Goal: Information Seeking & Learning: Learn about a topic

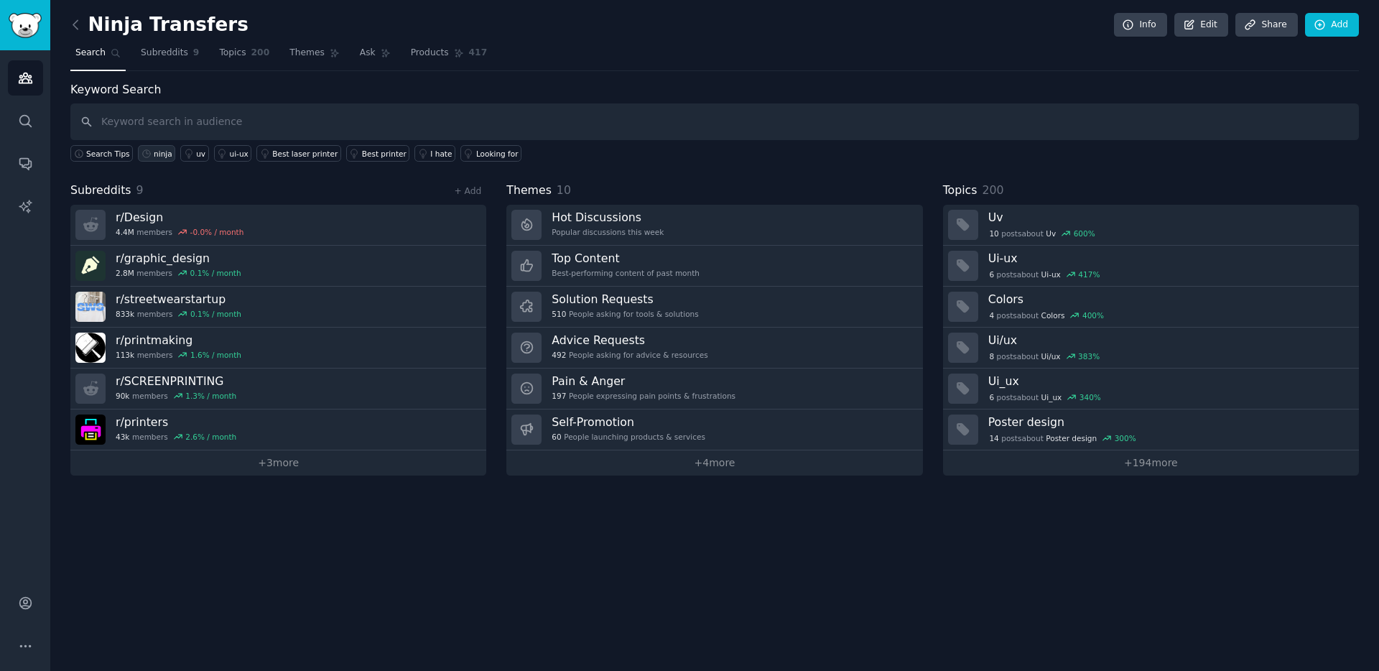
click at [156, 159] on link "ninja" at bounding box center [156, 153] width 37 height 17
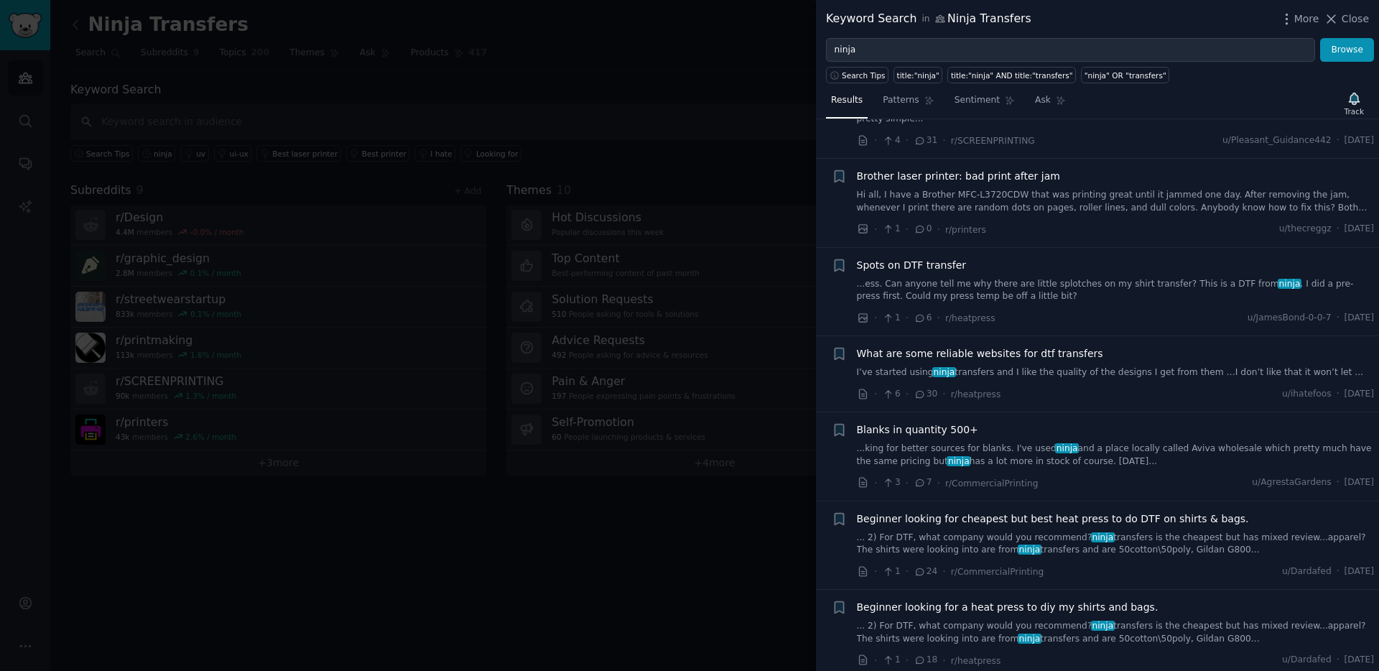
scroll to position [1386, 0]
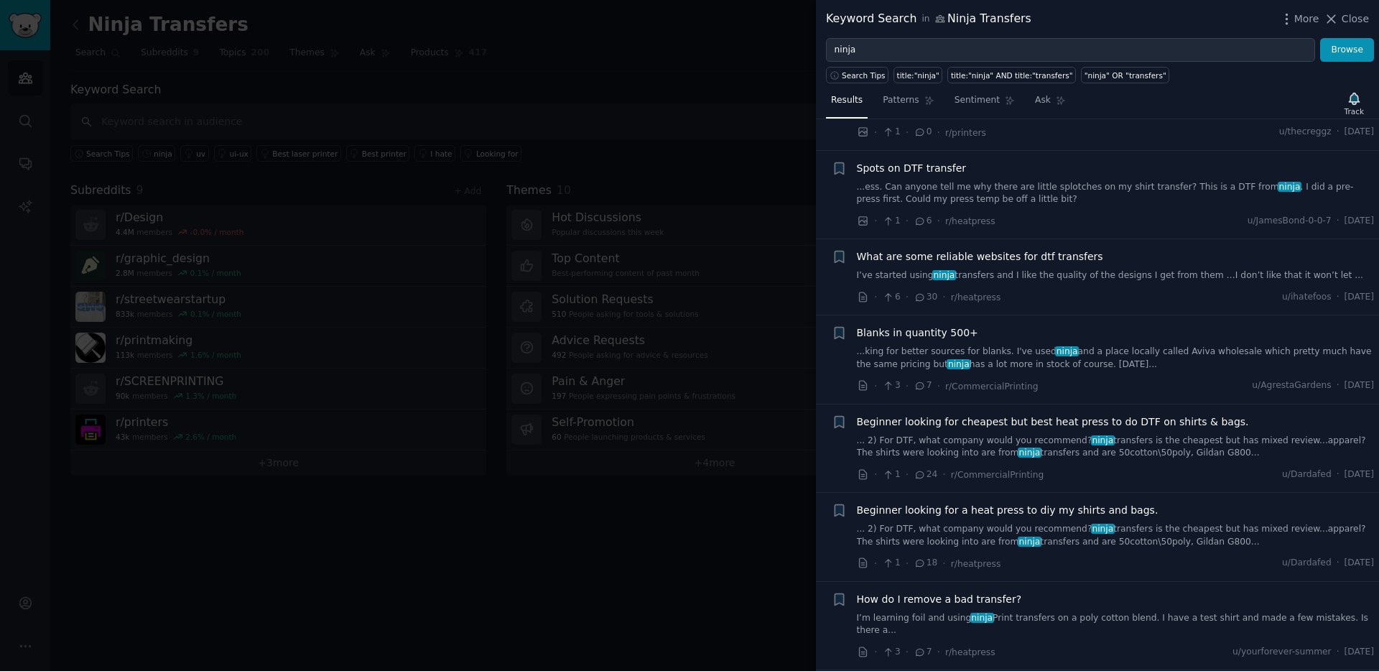
click at [1173, 275] on link "I’ve started using ninja transfers and I like the quality of the designs I get …" at bounding box center [1116, 275] width 518 height 13
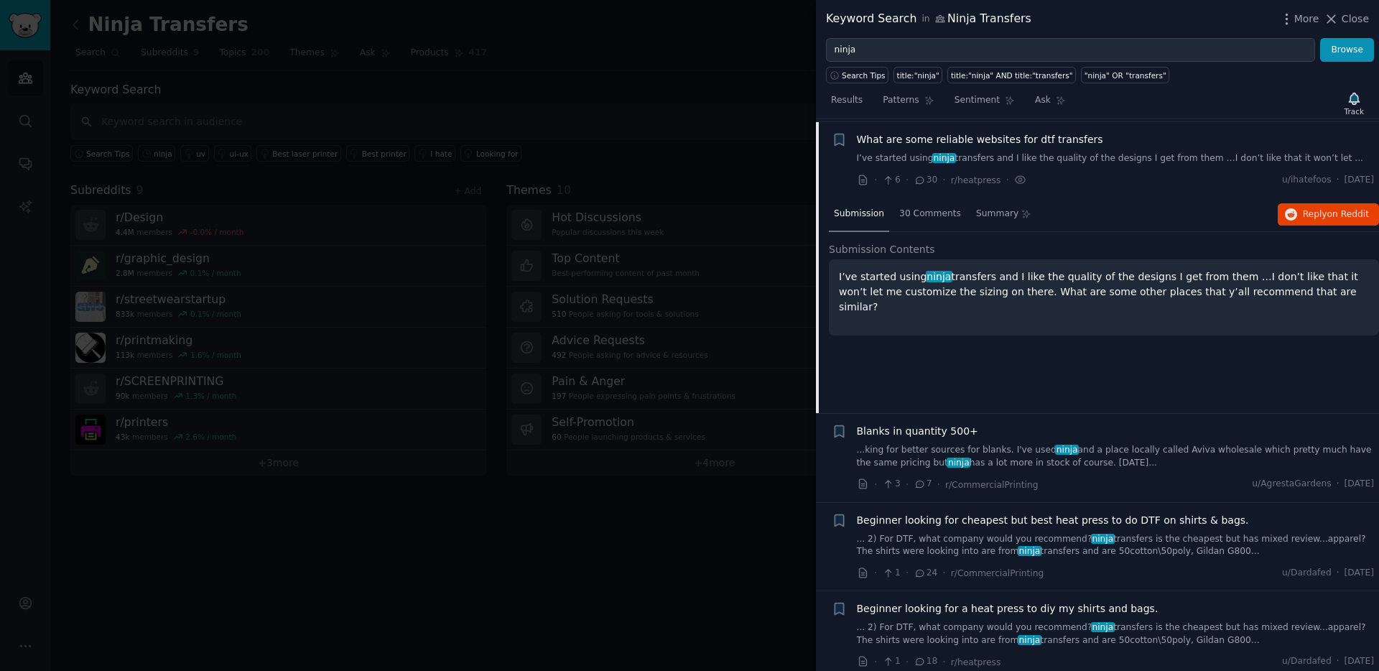
scroll to position [1506, 0]
click at [938, 212] on span "30 Comments" at bounding box center [931, 211] width 62 height 13
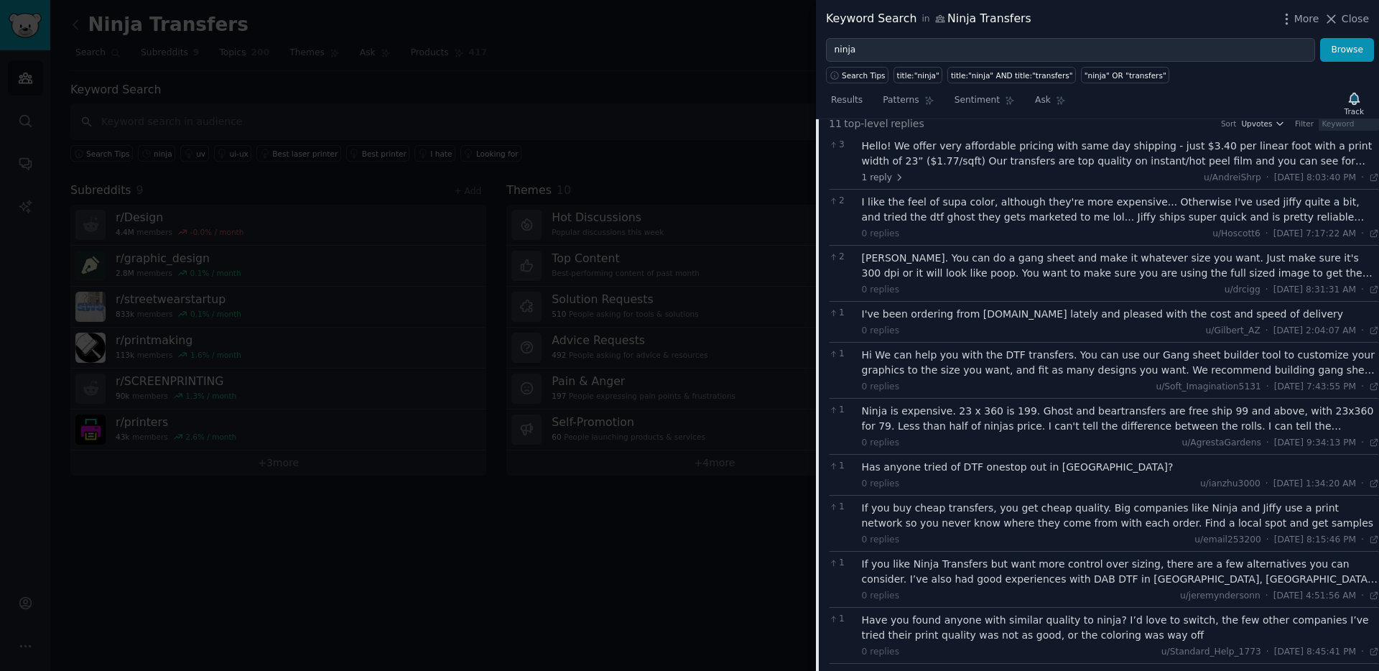
scroll to position [1433, 0]
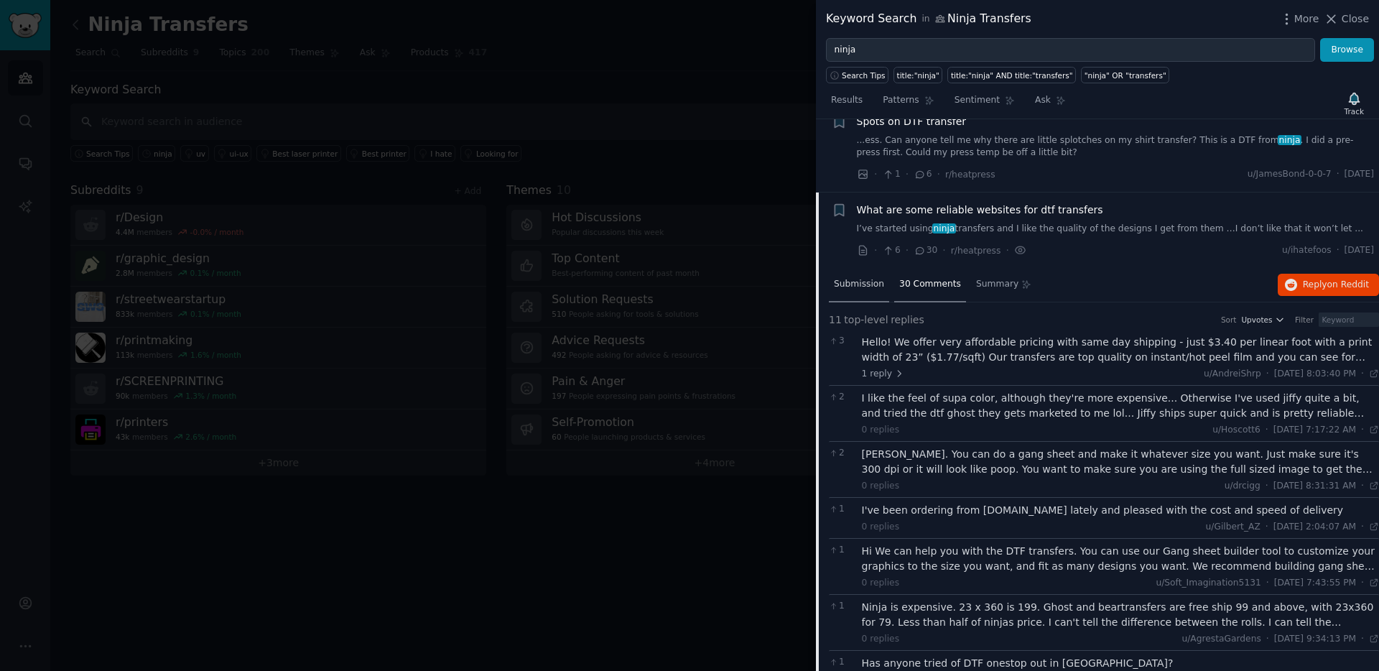
click at [871, 290] on span "Submission" at bounding box center [859, 284] width 50 height 13
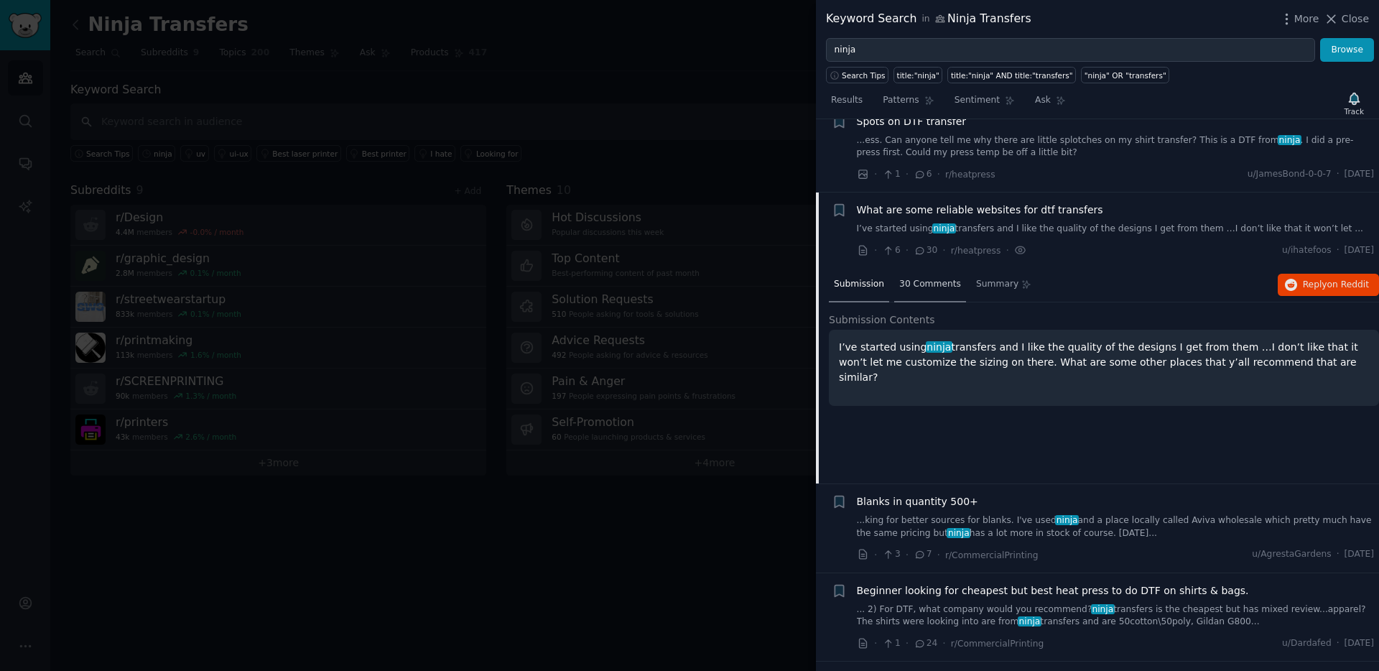
click at [943, 280] on span "30 Comments" at bounding box center [931, 284] width 62 height 13
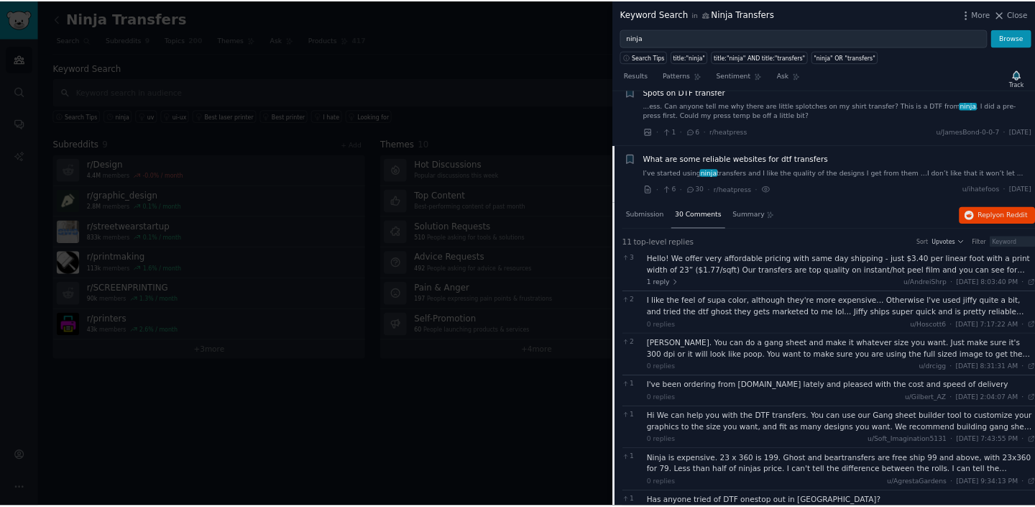
scroll to position [1841, 0]
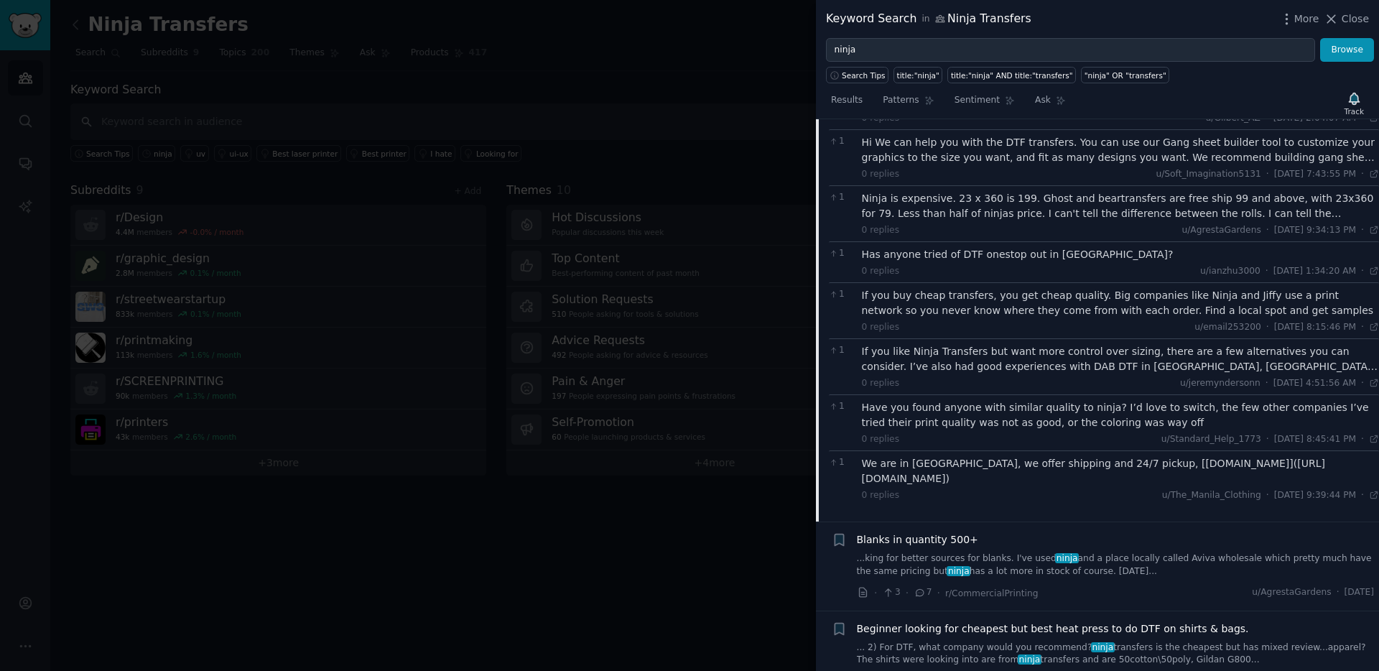
click at [738, 542] on div at bounding box center [689, 335] width 1379 height 671
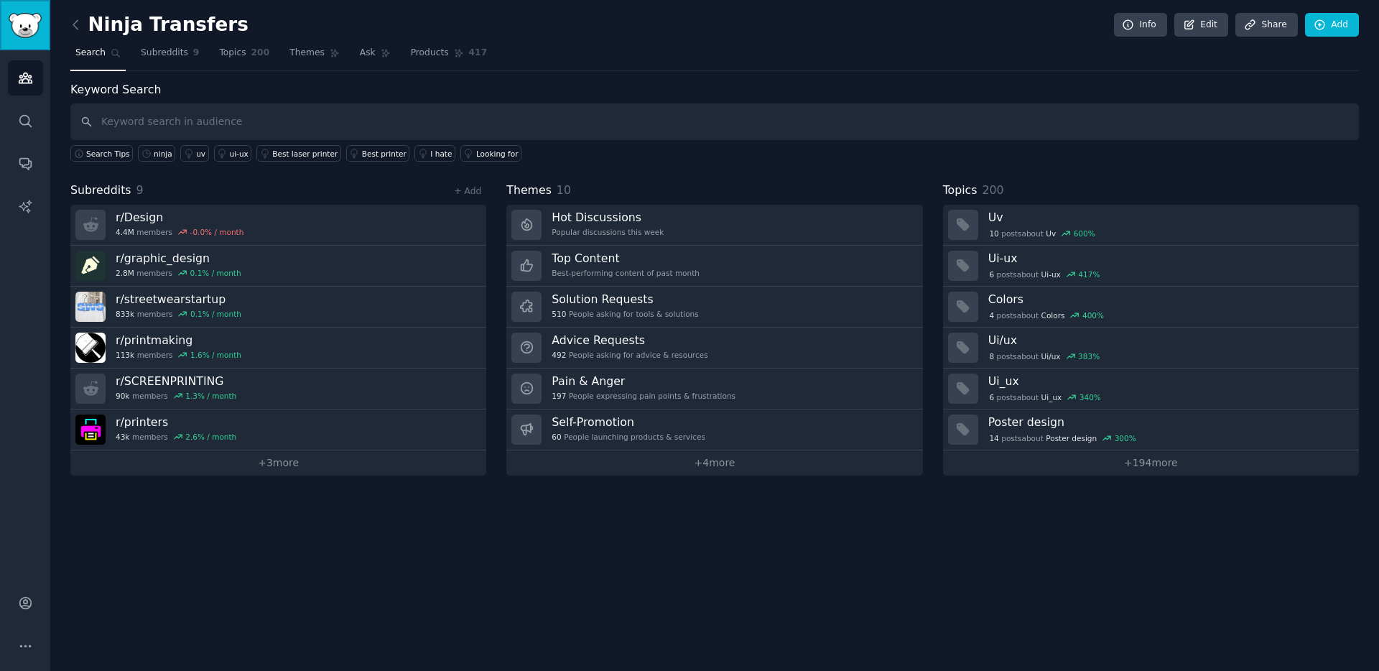
click at [15, 28] on img "Sidebar" at bounding box center [25, 25] width 33 height 25
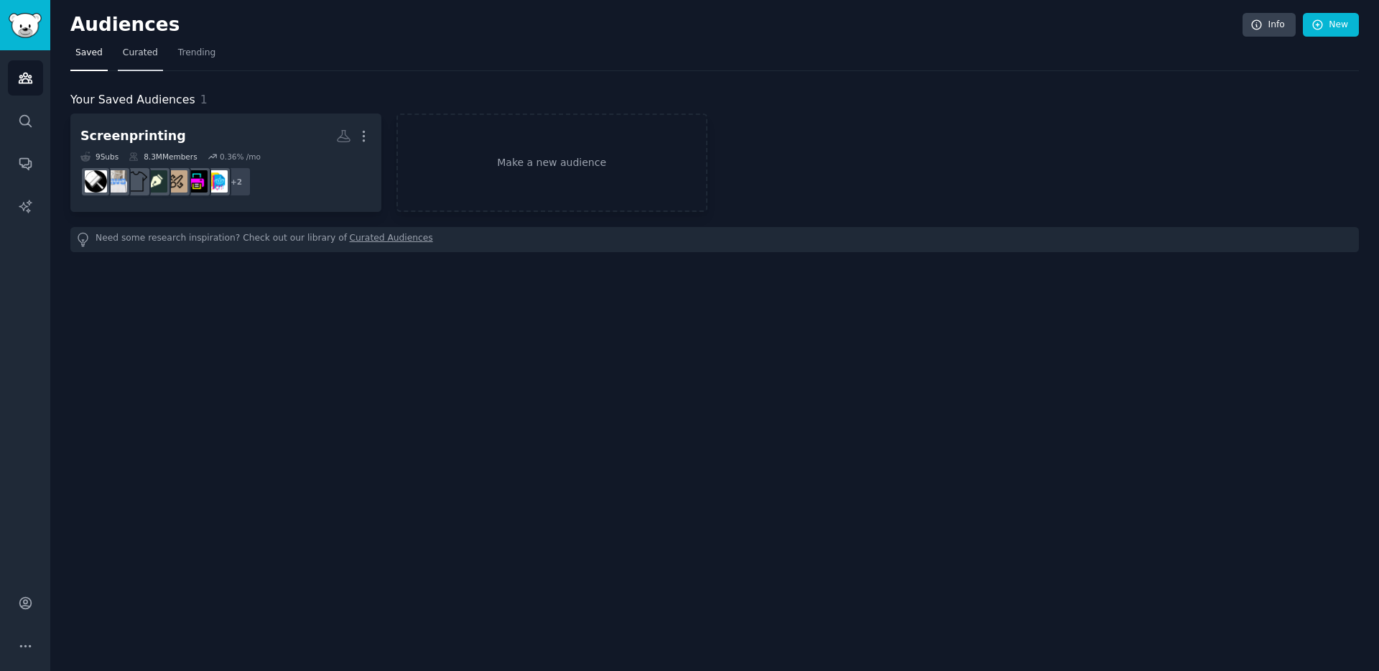
click at [120, 57] on link "Curated" at bounding box center [140, 56] width 45 height 29
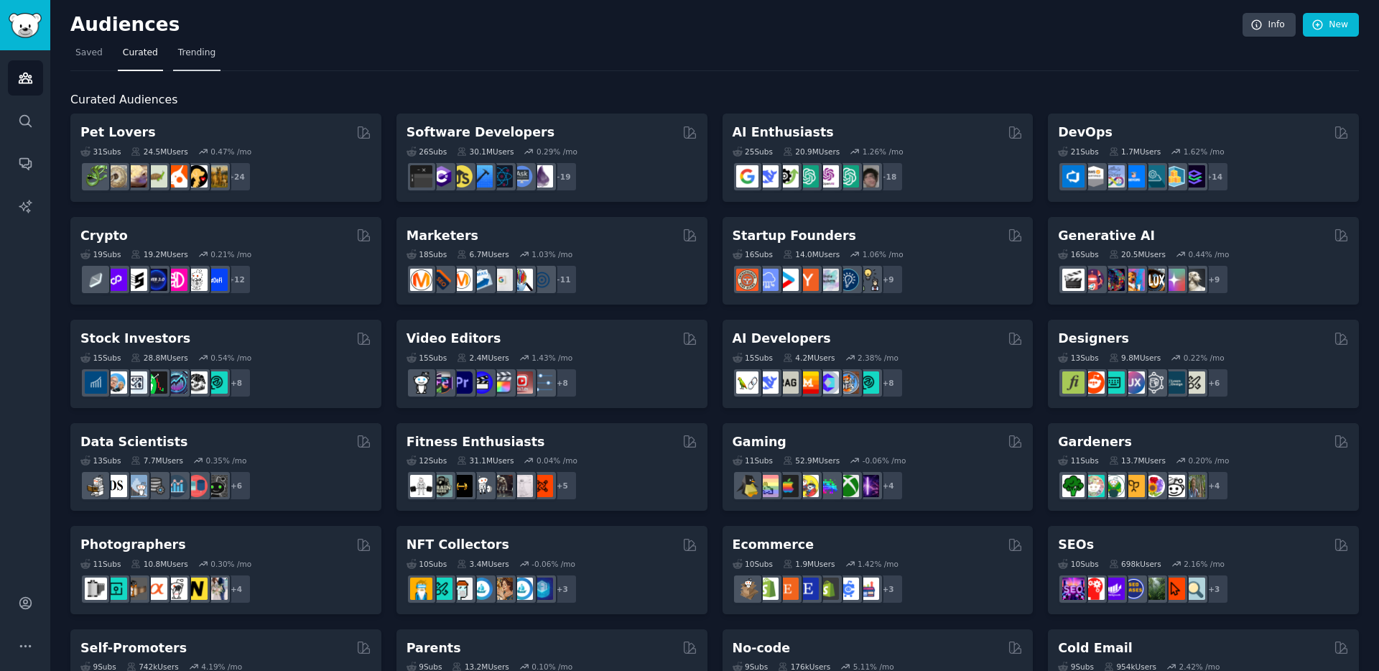
click at [207, 52] on span "Trending" at bounding box center [196, 53] width 37 height 13
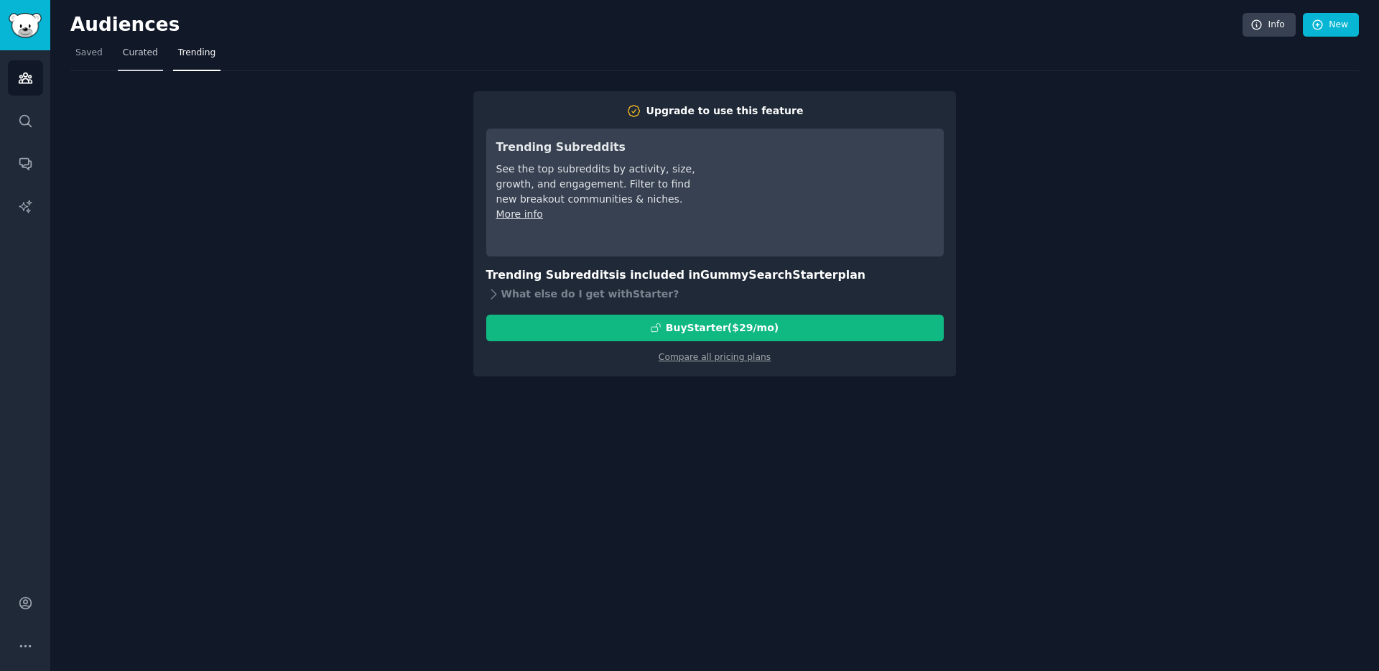
click at [138, 58] on span "Curated" at bounding box center [140, 53] width 35 height 13
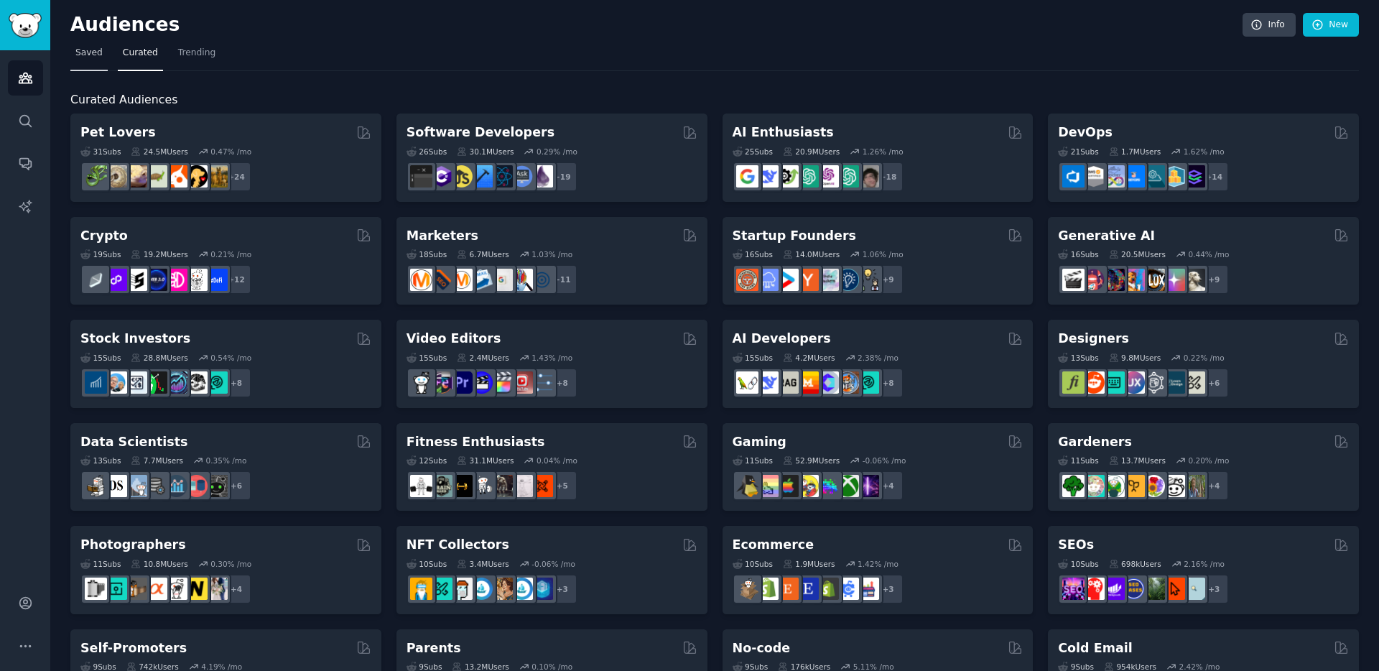
click at [93, 60] on link "Saved" at bounding box center [88, 56] width 37 height 29
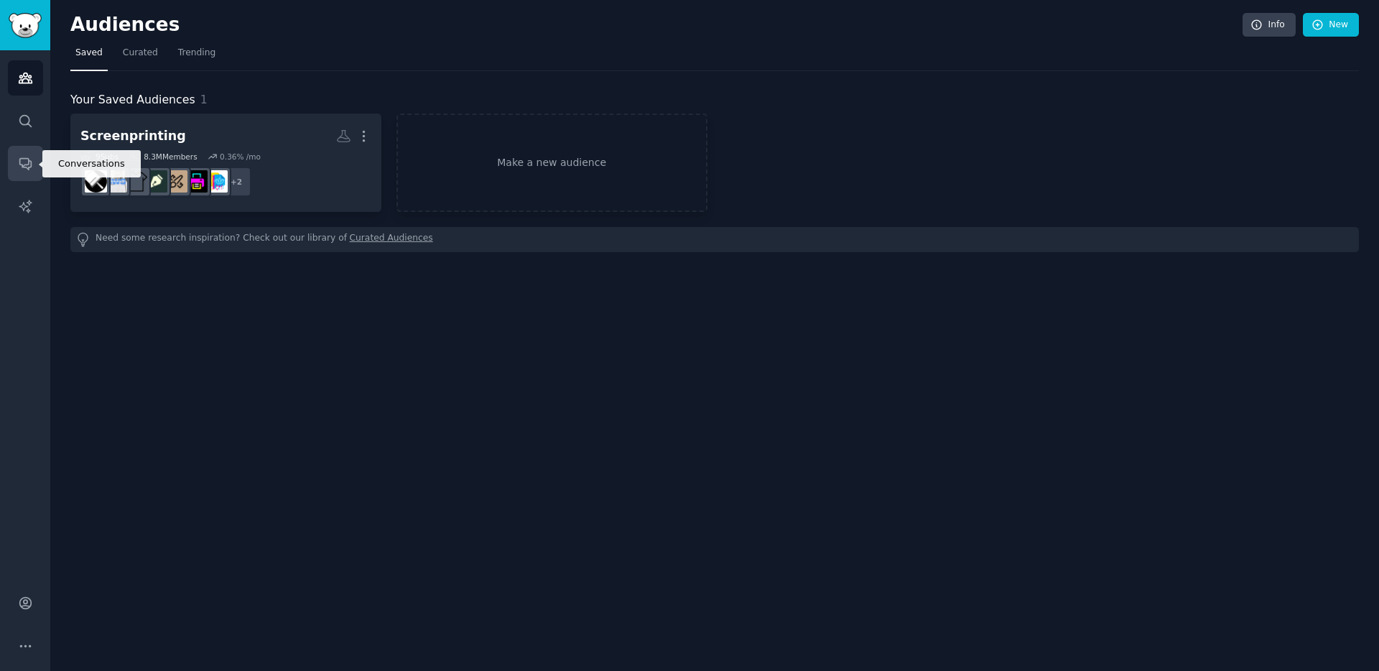
click at [29, 159] on icon "Sidebar" at bounding box center [24, 164] width 11 height 11
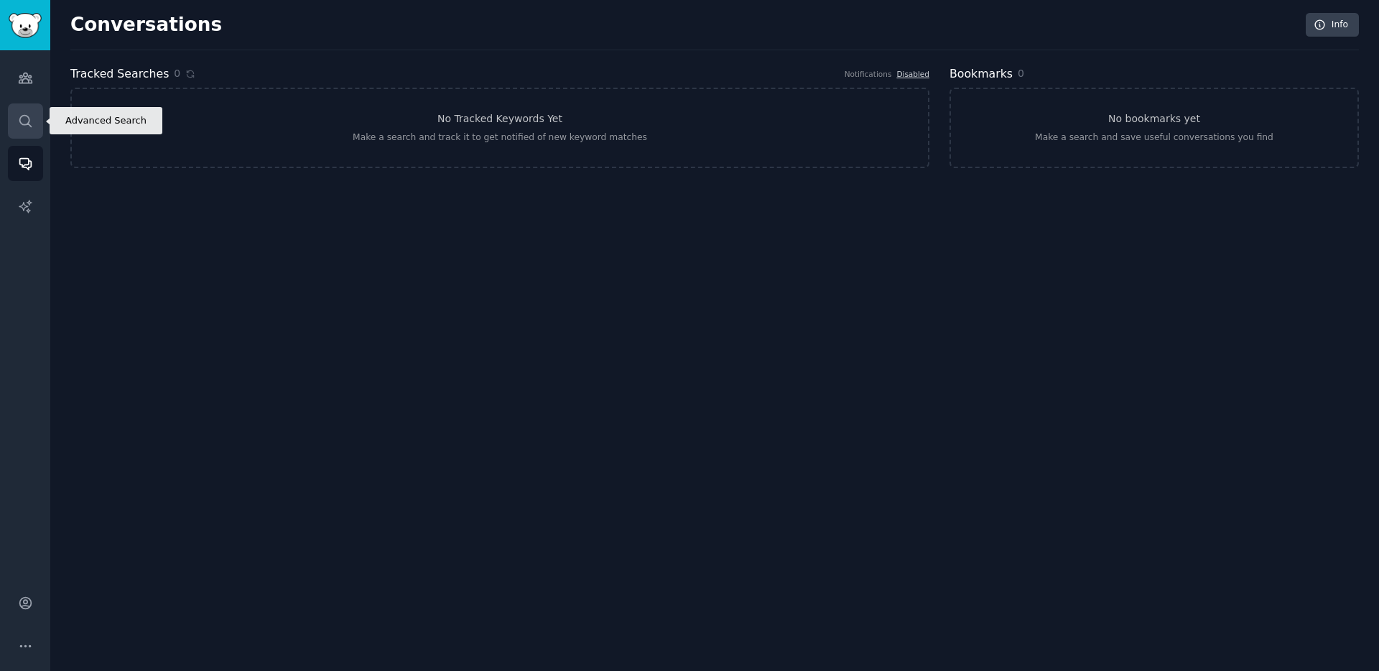
click at [28, 119] on icon "Sidebar" at bounding box center [25, 121] width 15 height 15
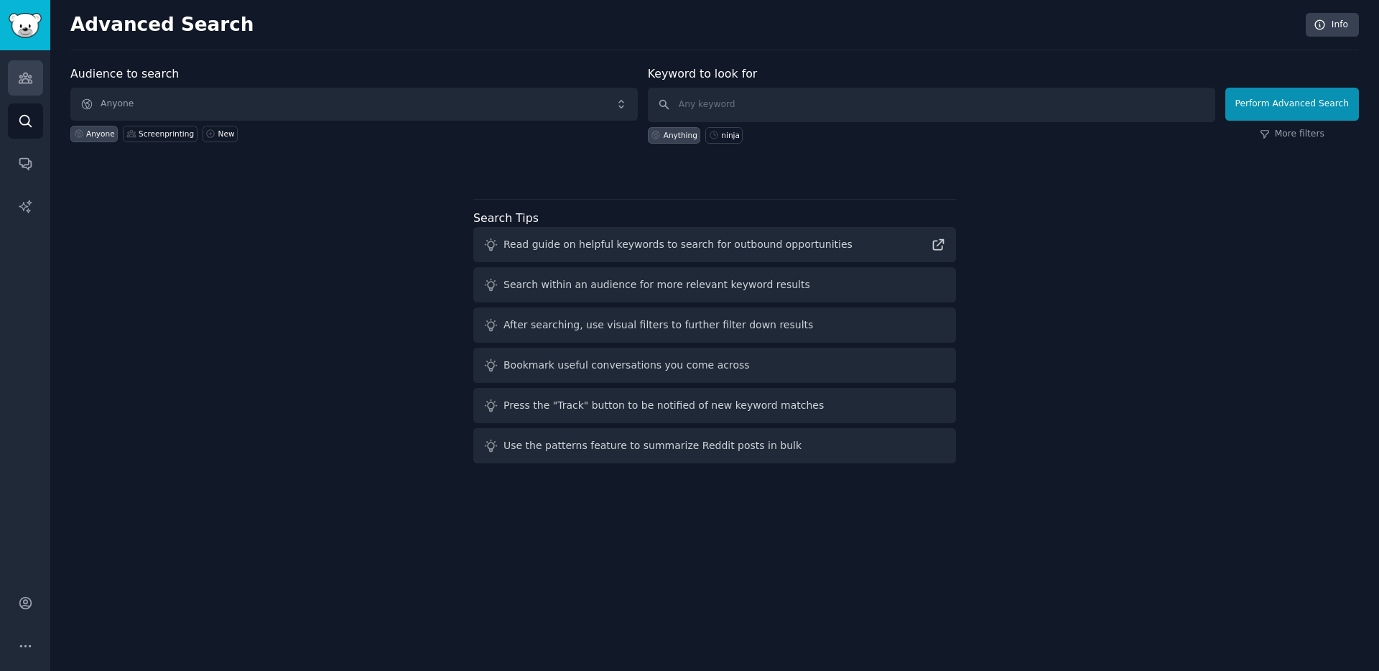
click at [35, 80] on link "Audiences" at bounding box center [25, 77] width 35 height 35
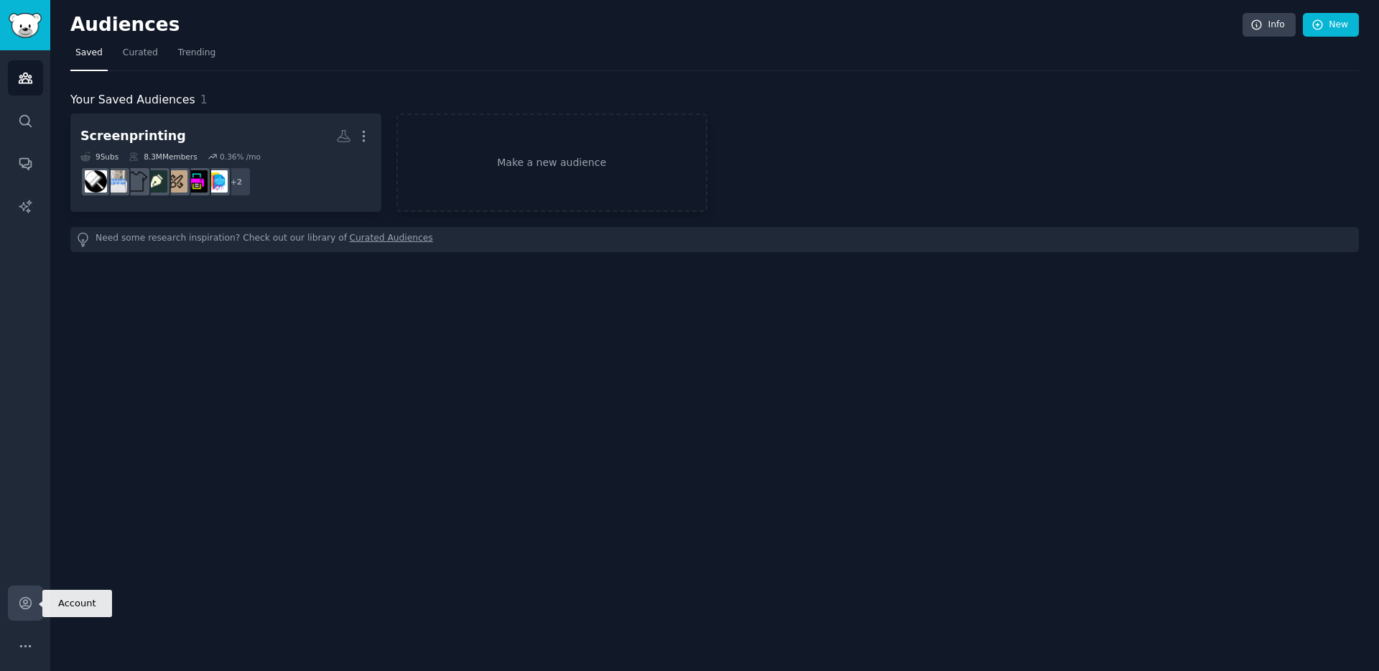
click at [32, 598] on icon "Sidebar" at bounding box center [25, 603] width 15 height 15
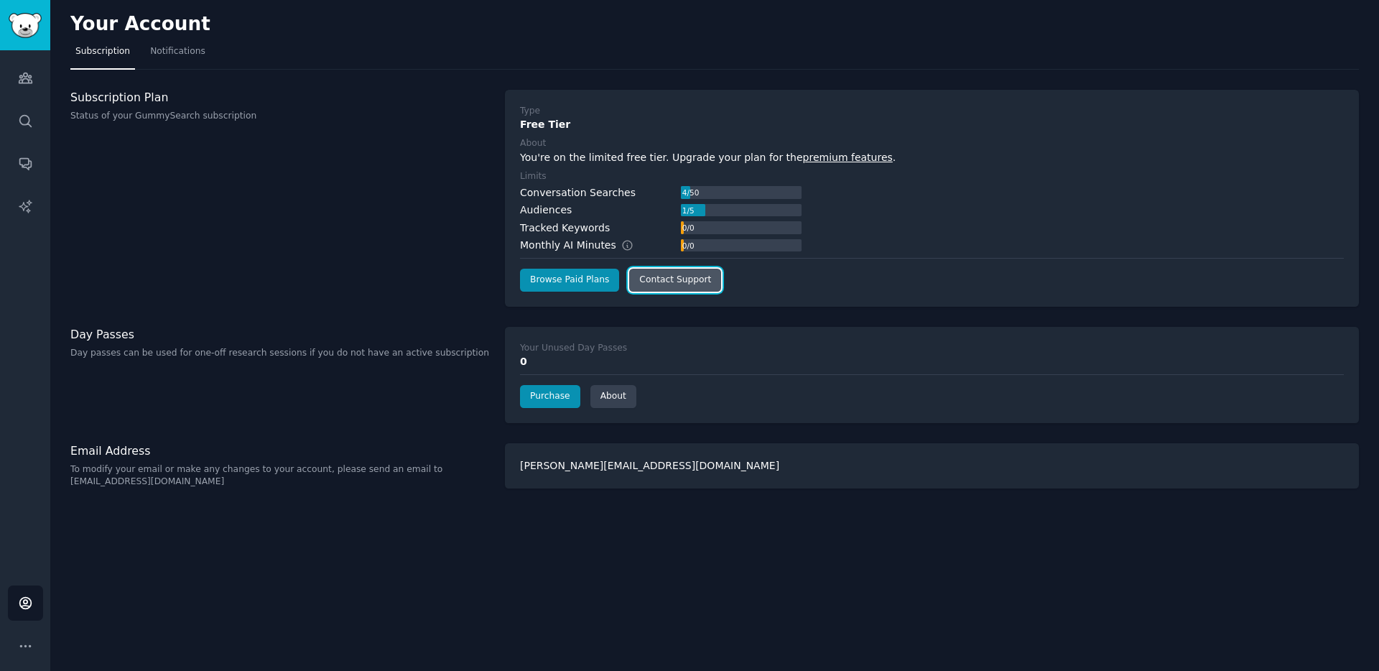
click at [669, 278] on link "Contact Support" at bounding box center [675, 280] width 92 height 23
click at [177, 59] on link "Notifications" at bounding box center [177, 54] width 65 height 29
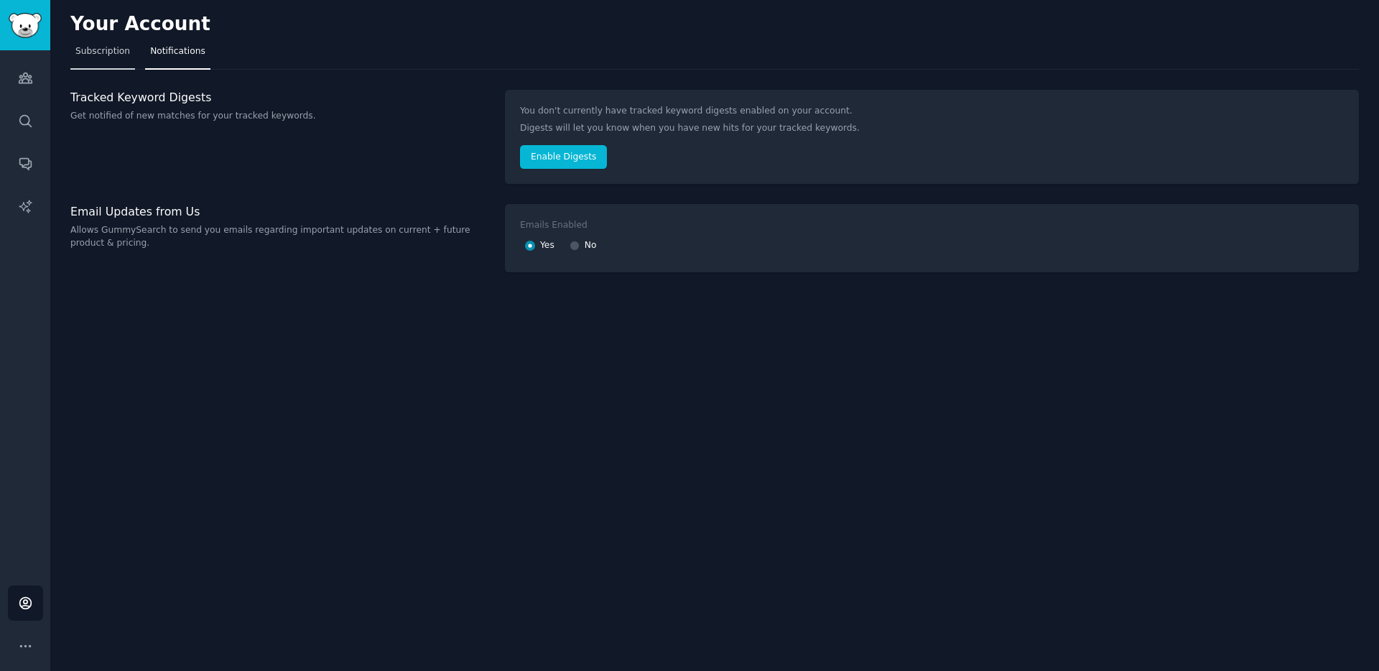
click at [103, 63] on link "Subscription" at bounding box center [102, 54] width 65 height 29
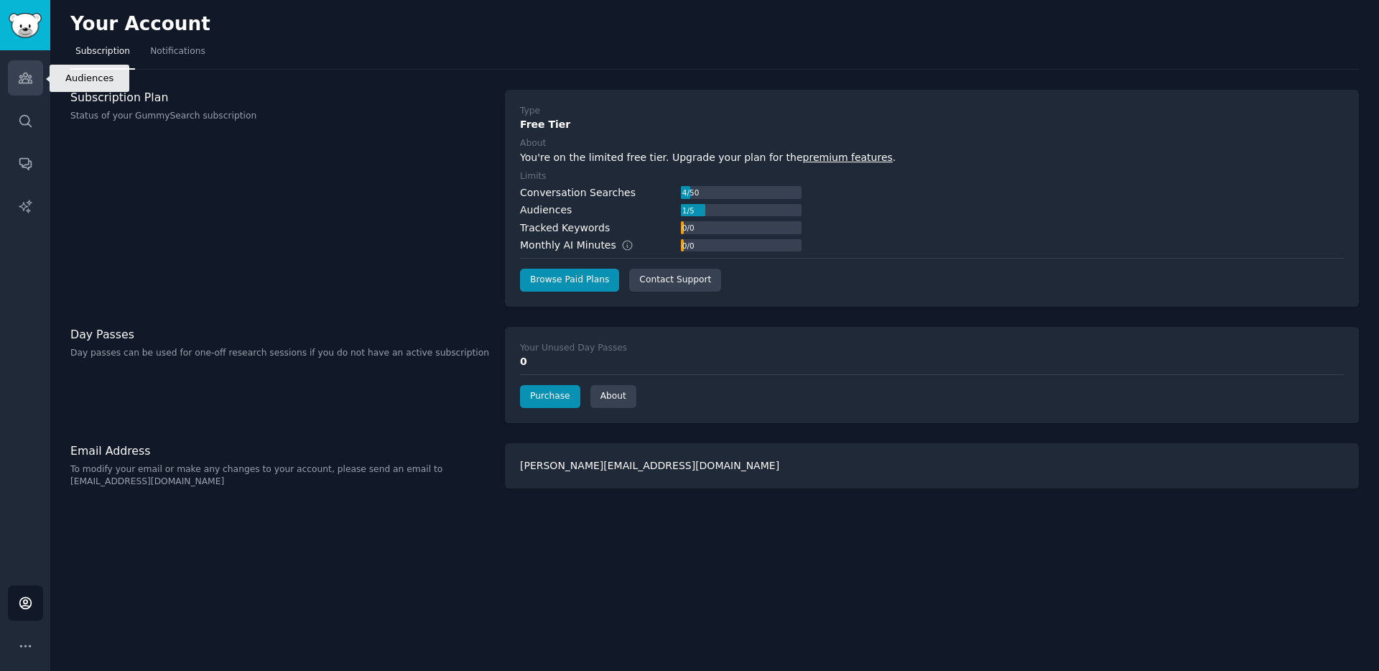
click at [37, 83] on link "Audiences" at bounding box center [25, 77] width 35 height 35
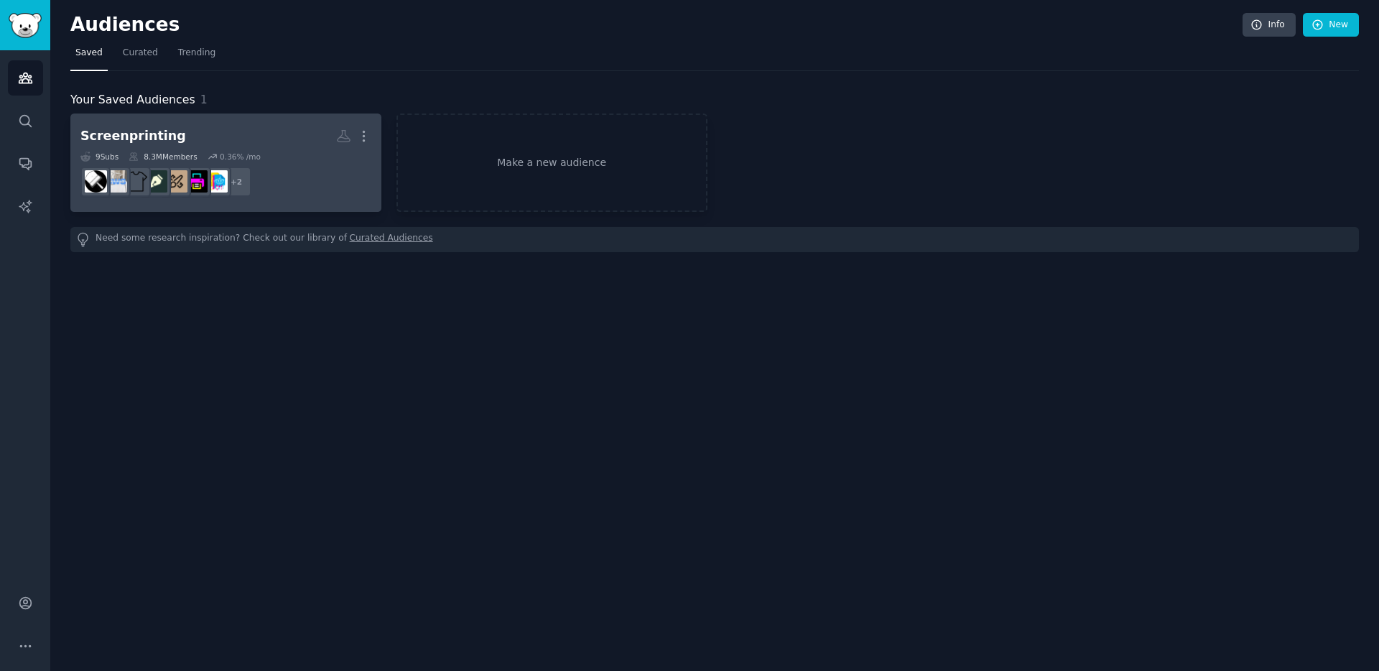
click at [277, 156] on div "9 Sub s 8.3M Members 0.36 % /mo" at bounding box center [225, 157] width 291 height 10
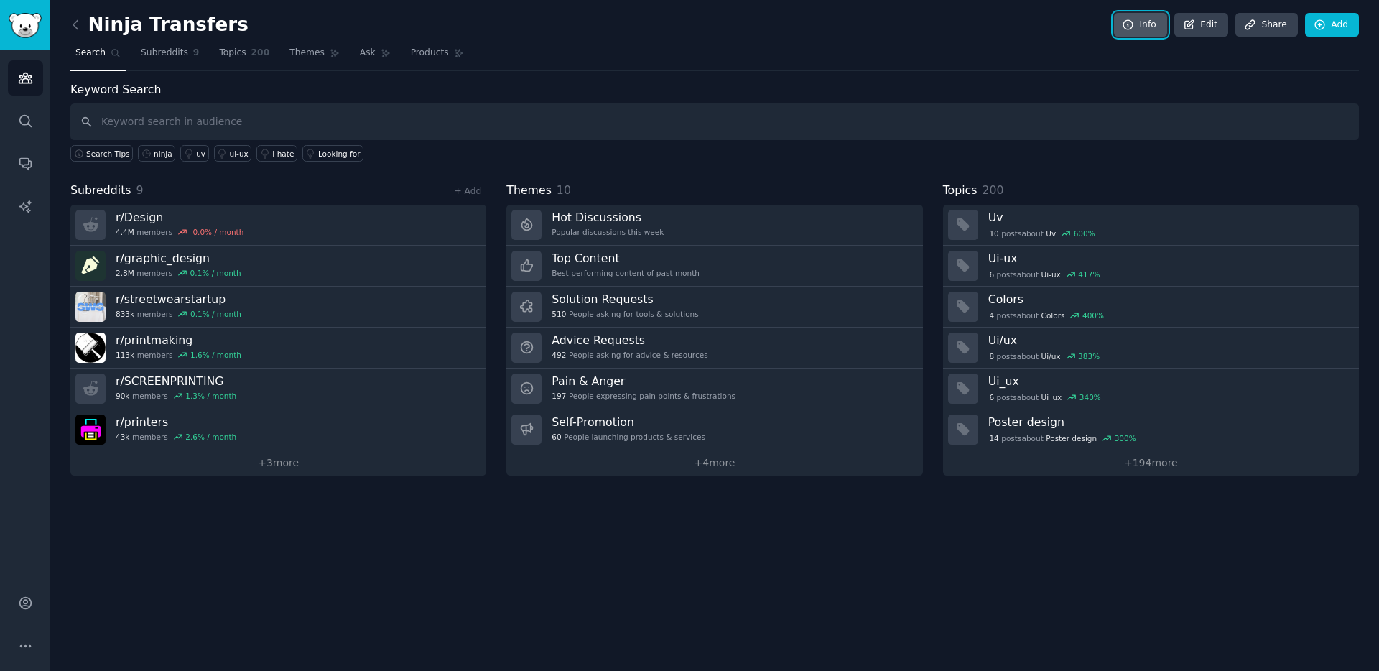
click at [1147, 32] on link "Info" at bounding box center [1140, 25] width 53 height 24
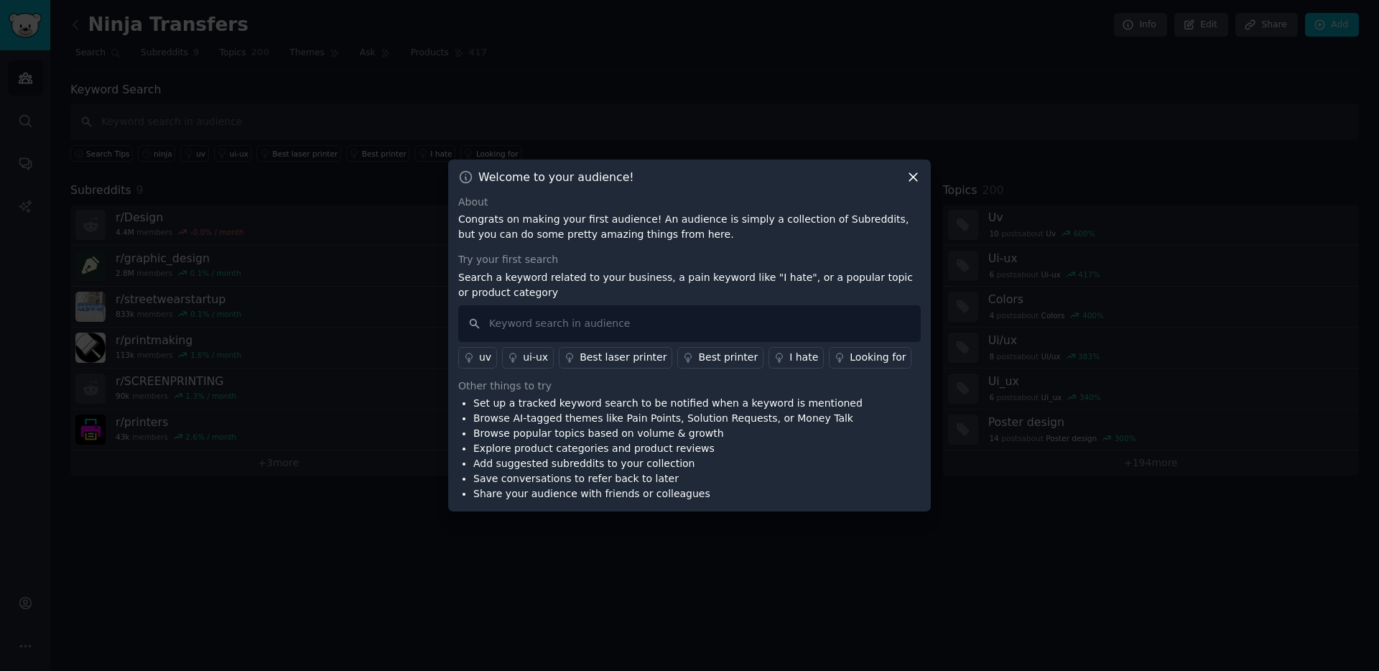
click at [920, 180] on icon at bounding box center [913, 177] width 15 height 15
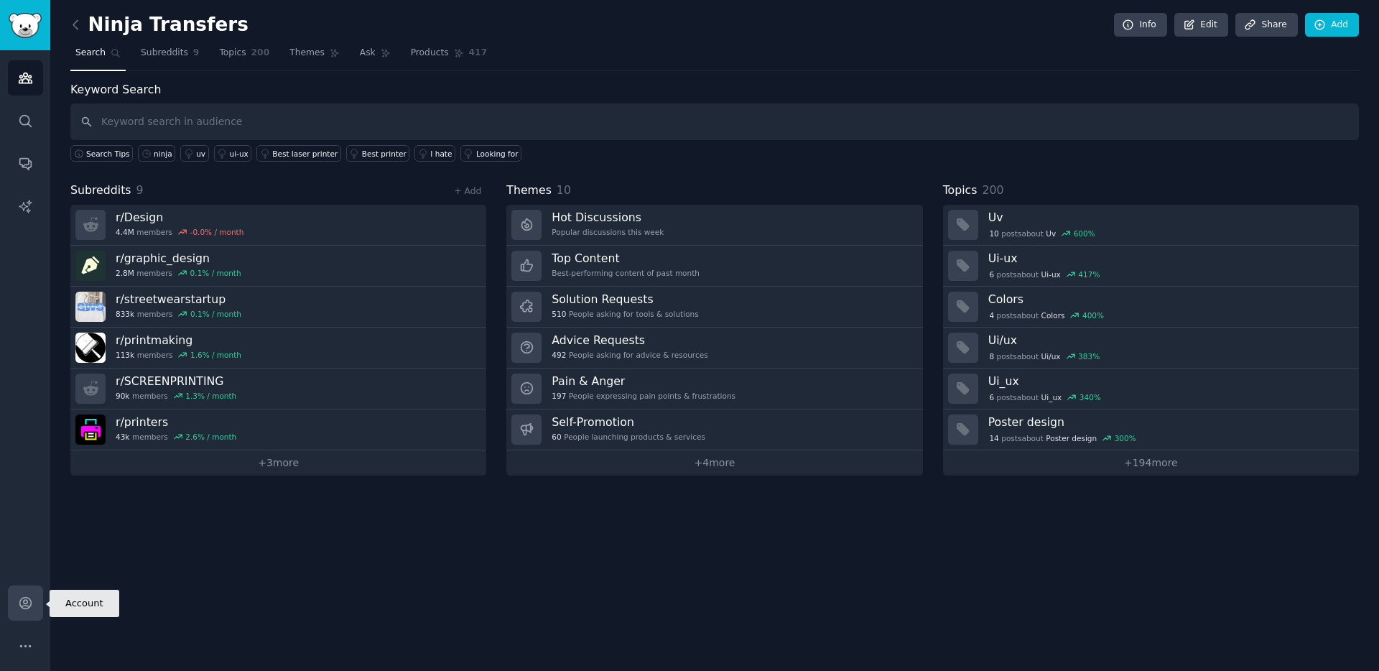
click at [37, 598] on link "Account" at bounding box center [25, 603] width 35 height 35
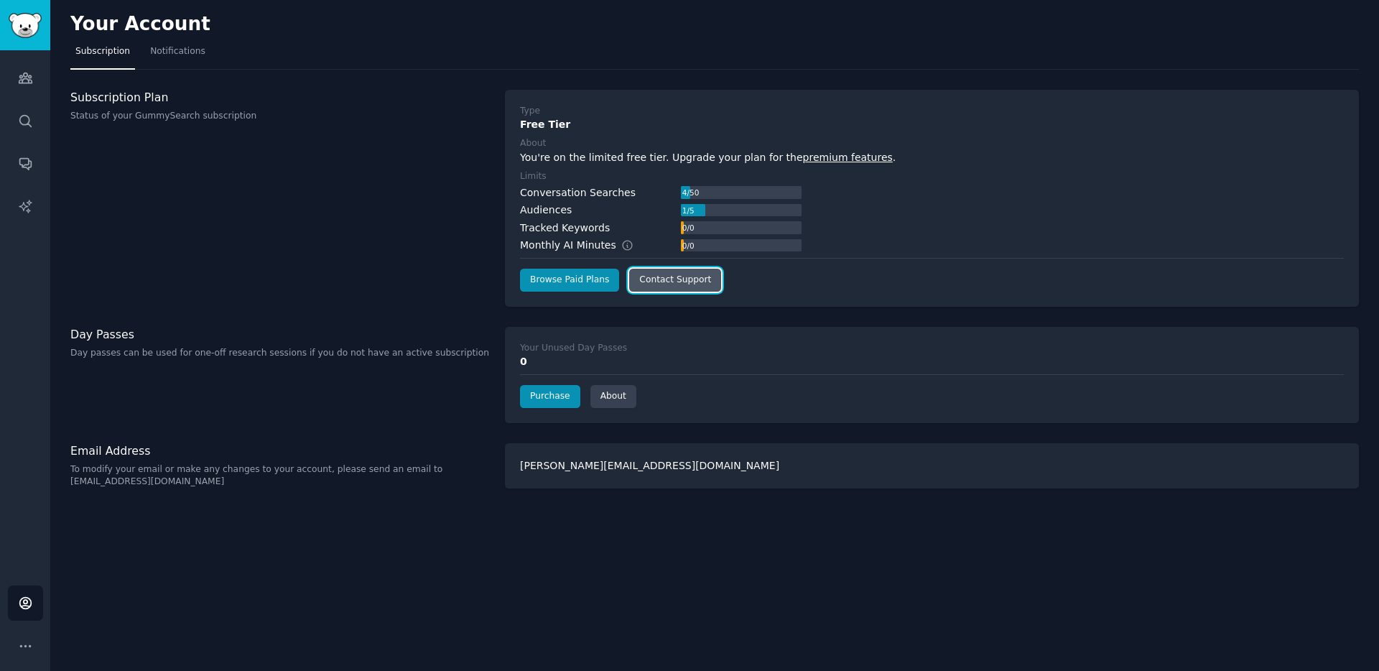
click at [656, 279] on link "Contact Support" at bounding box center [675, 280] width 92 height 23
click at [651, 273] on link "Contact Support" at bounding box center [675, 280] width 92 height 23
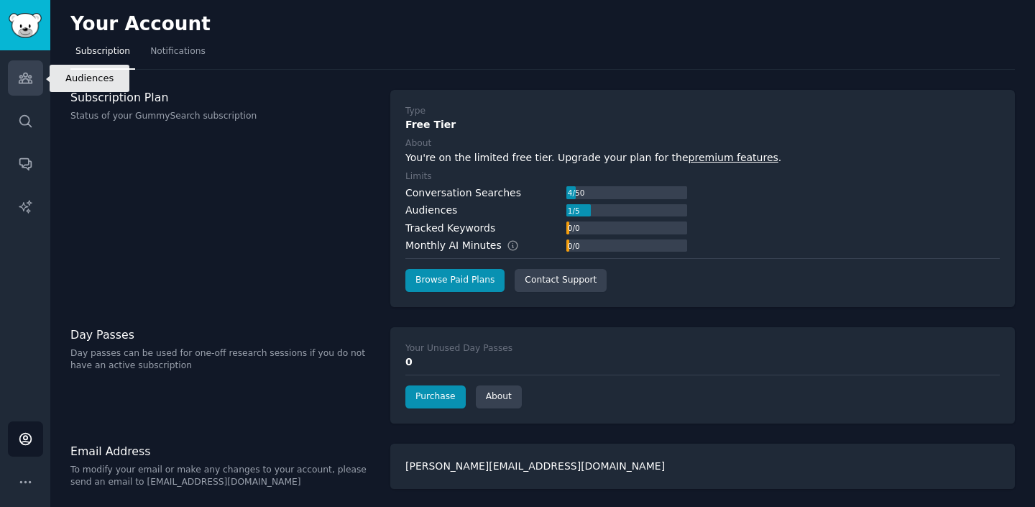
click at [19, 81] on icon "Sidebar" at bounding box center [25, 78] width 13 height 10
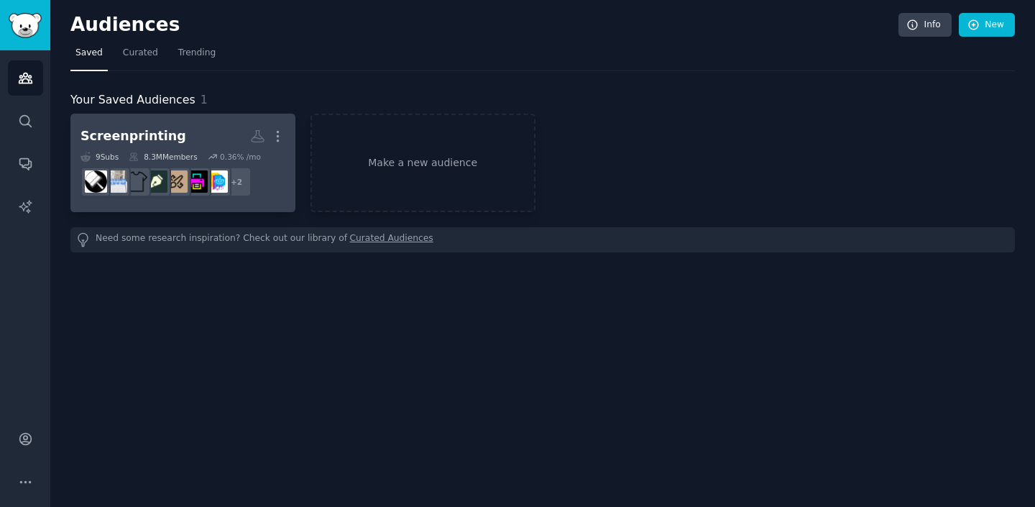
click at [184, 137] on h2 "Screenprinting More" at bounding box center [182, 136] width 205 height 25
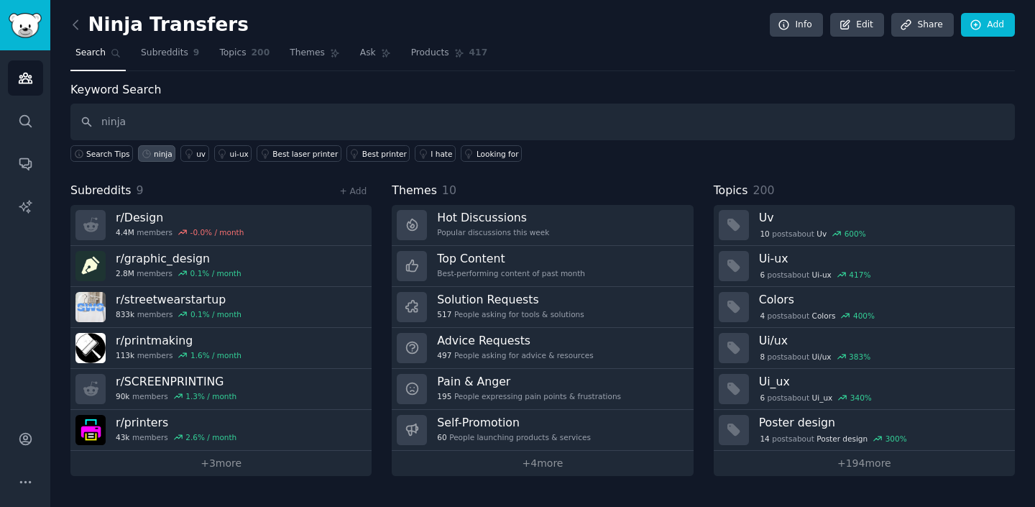
type input "ninja"
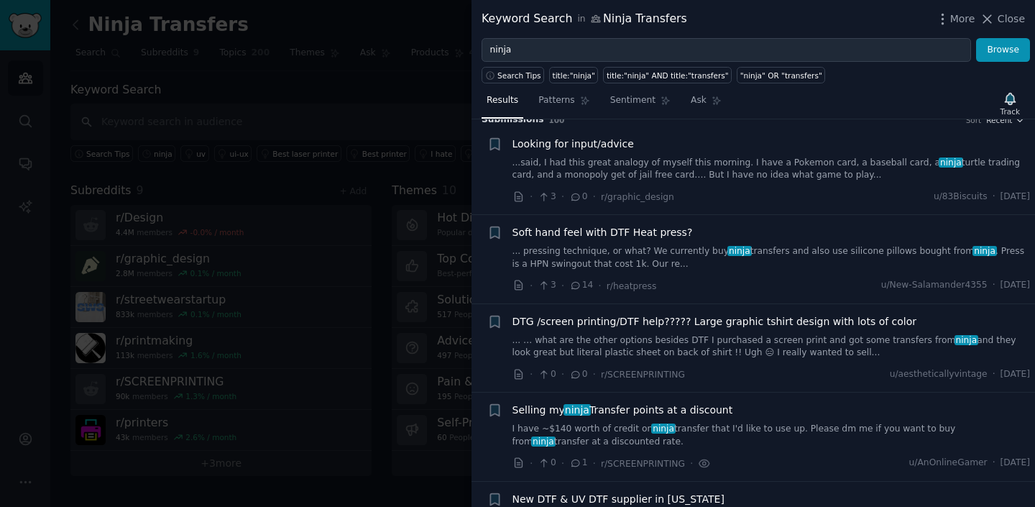
scroll to position [28, 0]
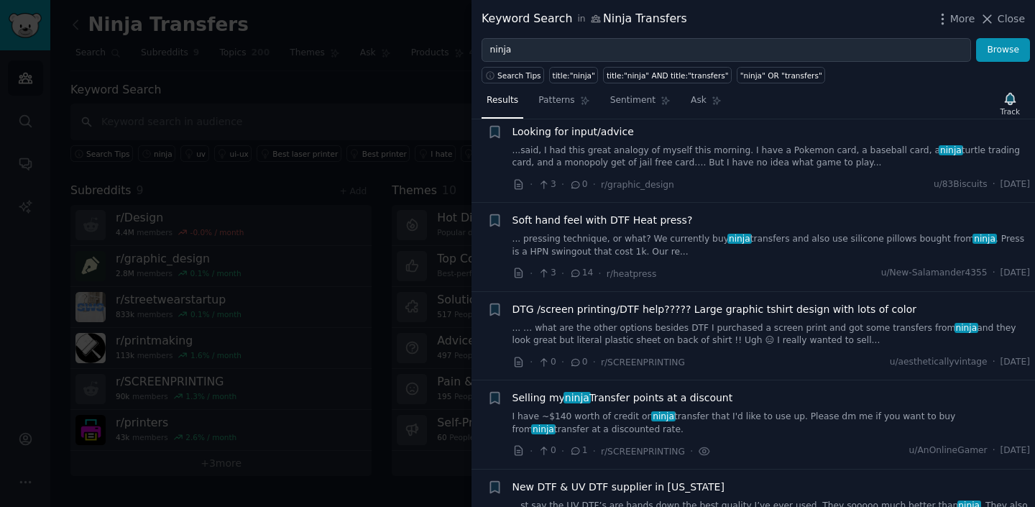
click at [185, 224] on div at bounding box center [517, 253] width 1035 height 507
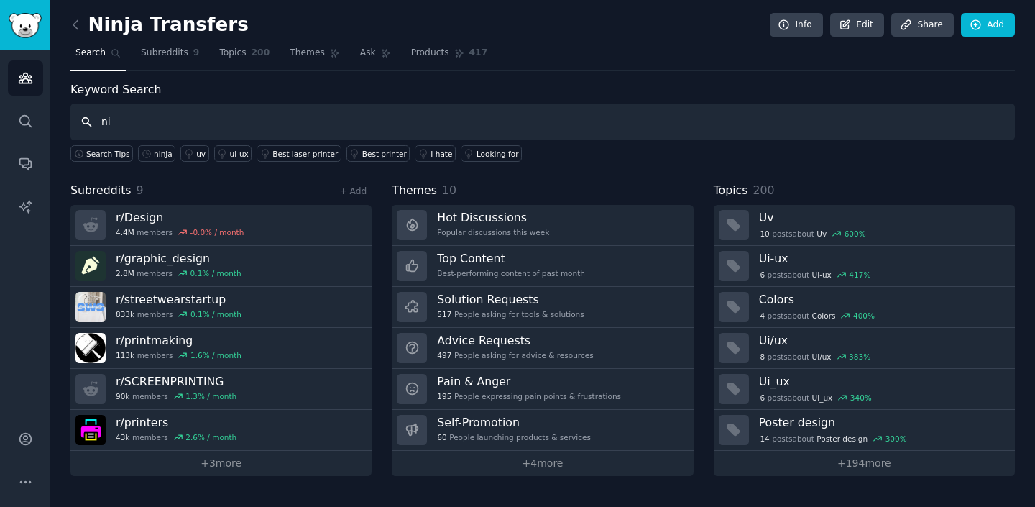
type input "n"
click at [23, 473] on button "More" at bounding box center [25, 481] width 35 height 35
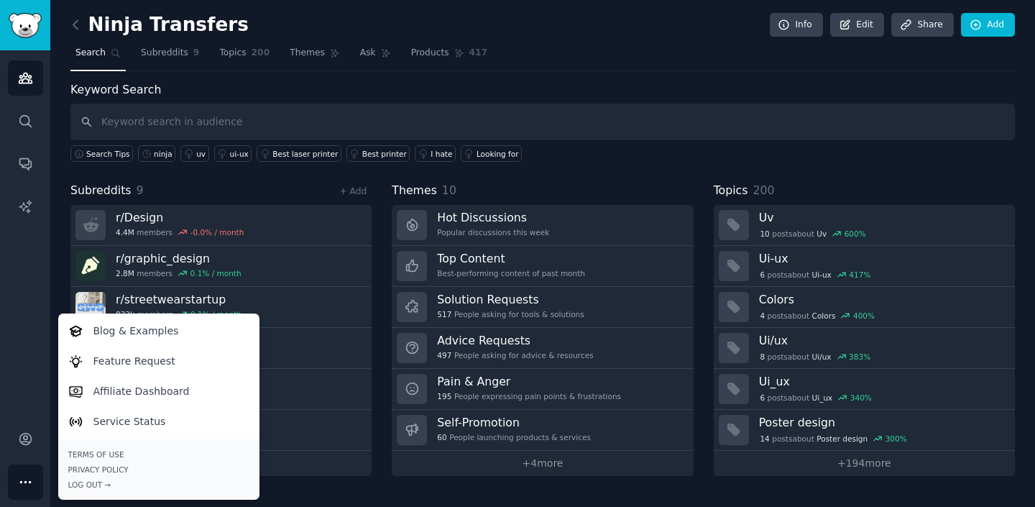
click at [33, 347] on div "Audiences Search Conversations AI Reports" at bounding box center [25, 228] width 50 height 356
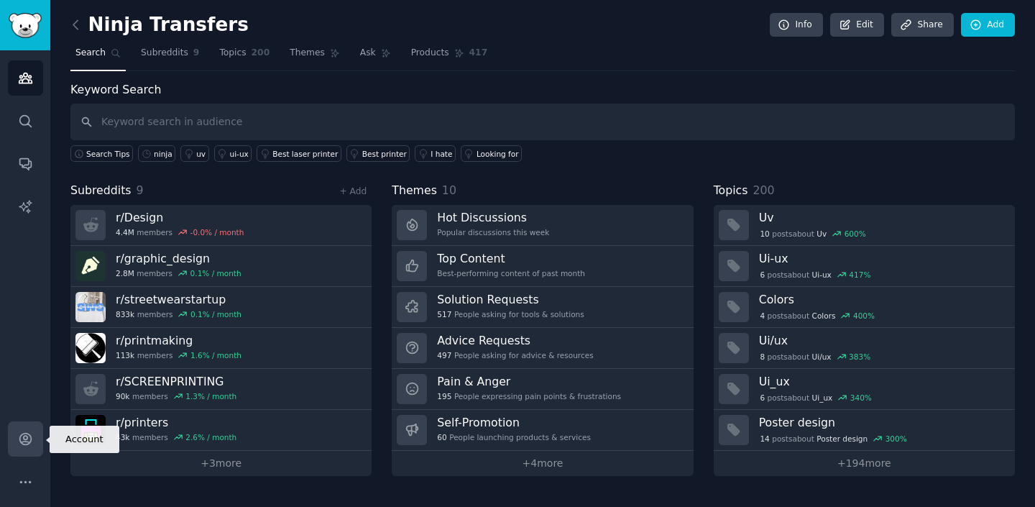
click at [20, 439] on icon "Sidebar" at bounding box center [25, 438] width 15 height 15
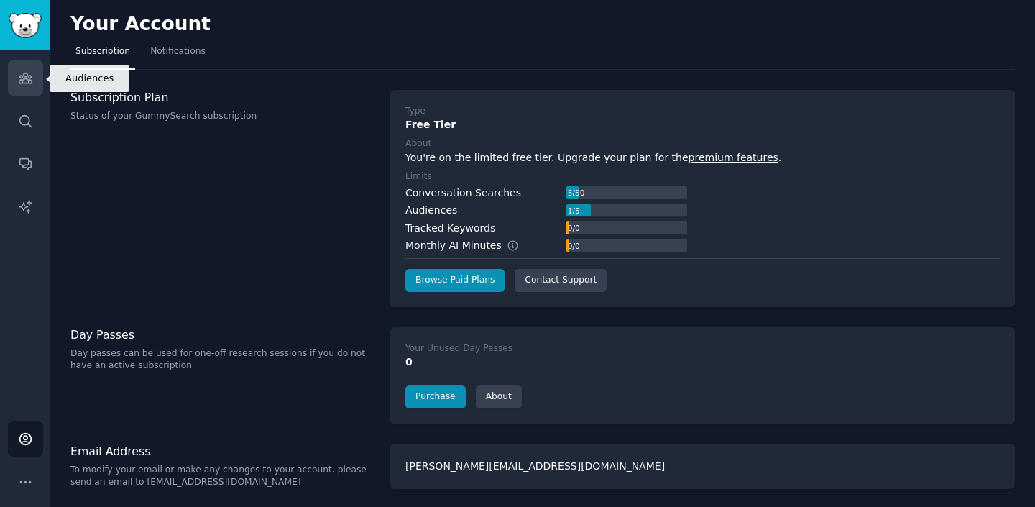
click at [26, 70] on link "Audiences" at bounding box center [25, 77] width 35 height 35
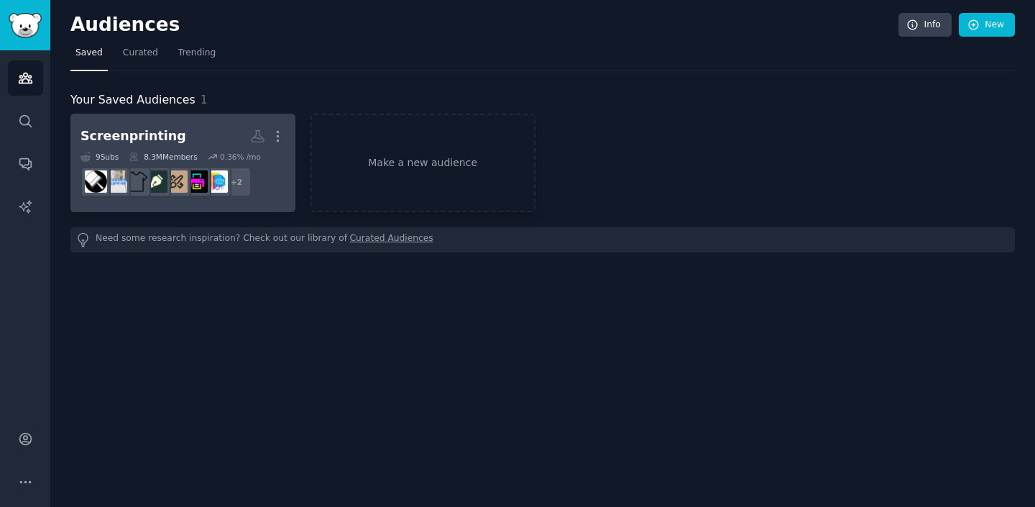
click at [193, 131] on h2 "Screenprinting More" at bounding box center [182, 136] width 205 height 25
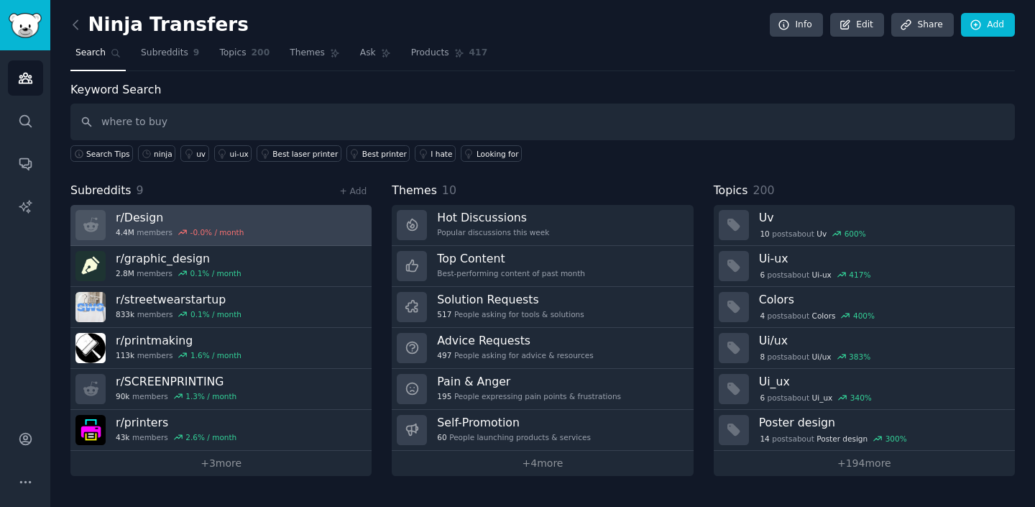
type input "where to buy"
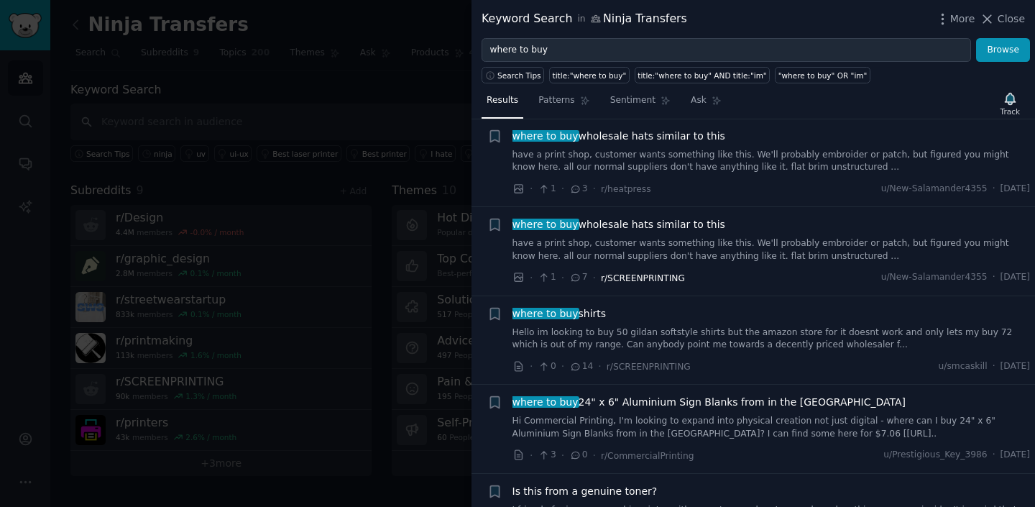
scroll to position [205, 0]
